Goal: Task Accomplishment & Management: Manage account settings

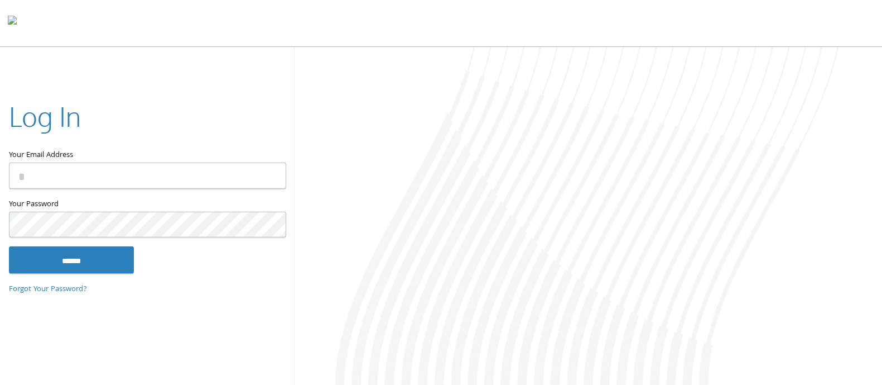
type input "**********"
click at [84, 254] on input "******" at bounding box center [71, 259] width 125 height 27
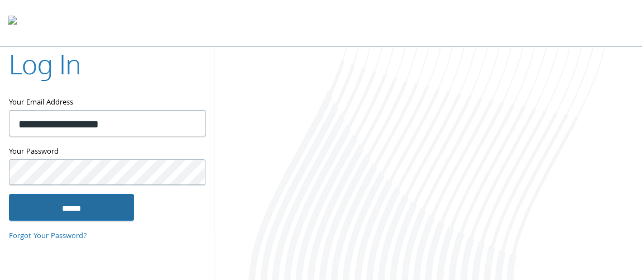
click at [107, 208] on input "******" at bounding box center [71, 207] width 125 height 27
